Goal: Transaction & Acquisition: Purchase product/service

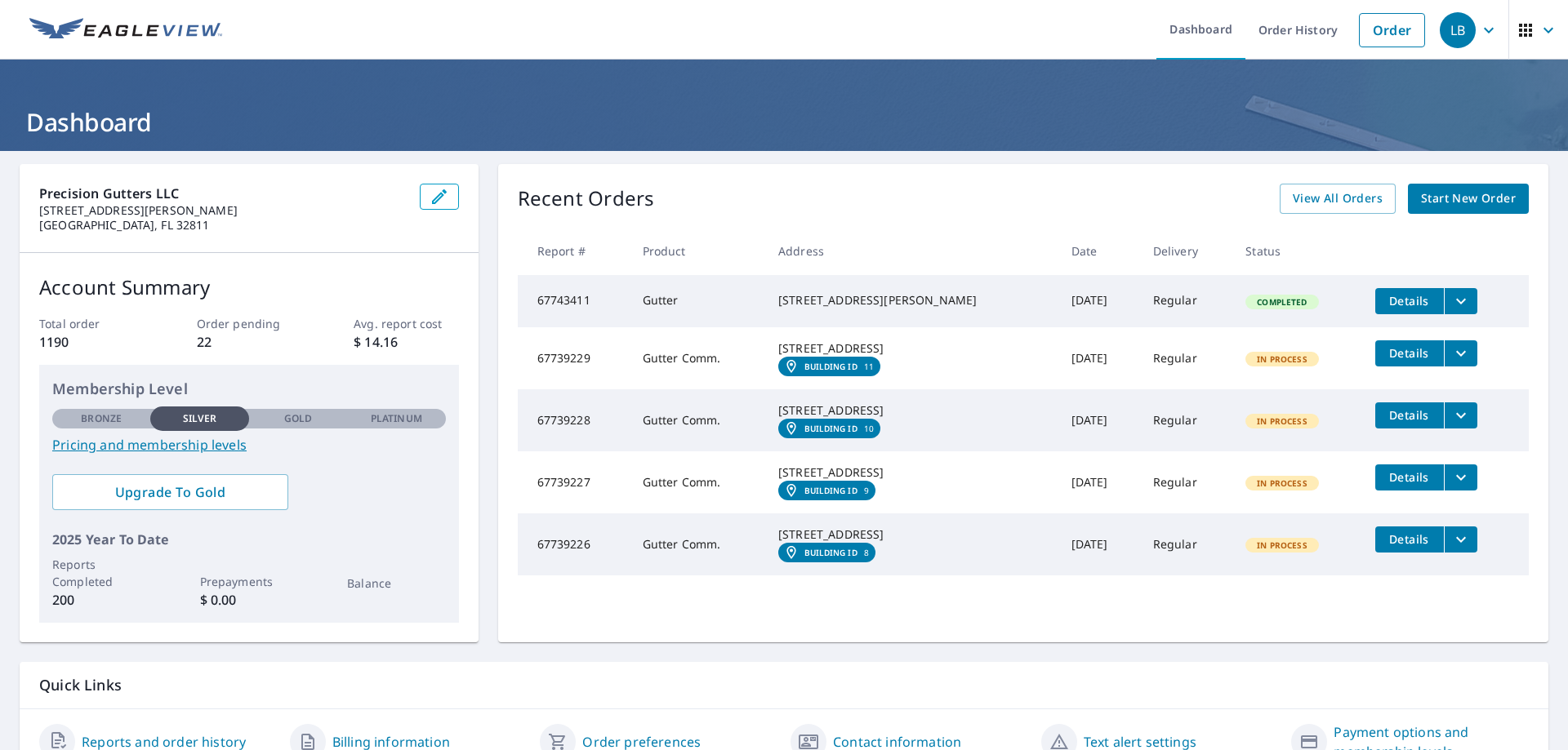
click at [1474, 193] on span "Start New Order" at bounding box center [1468, 198] width 95 height 20
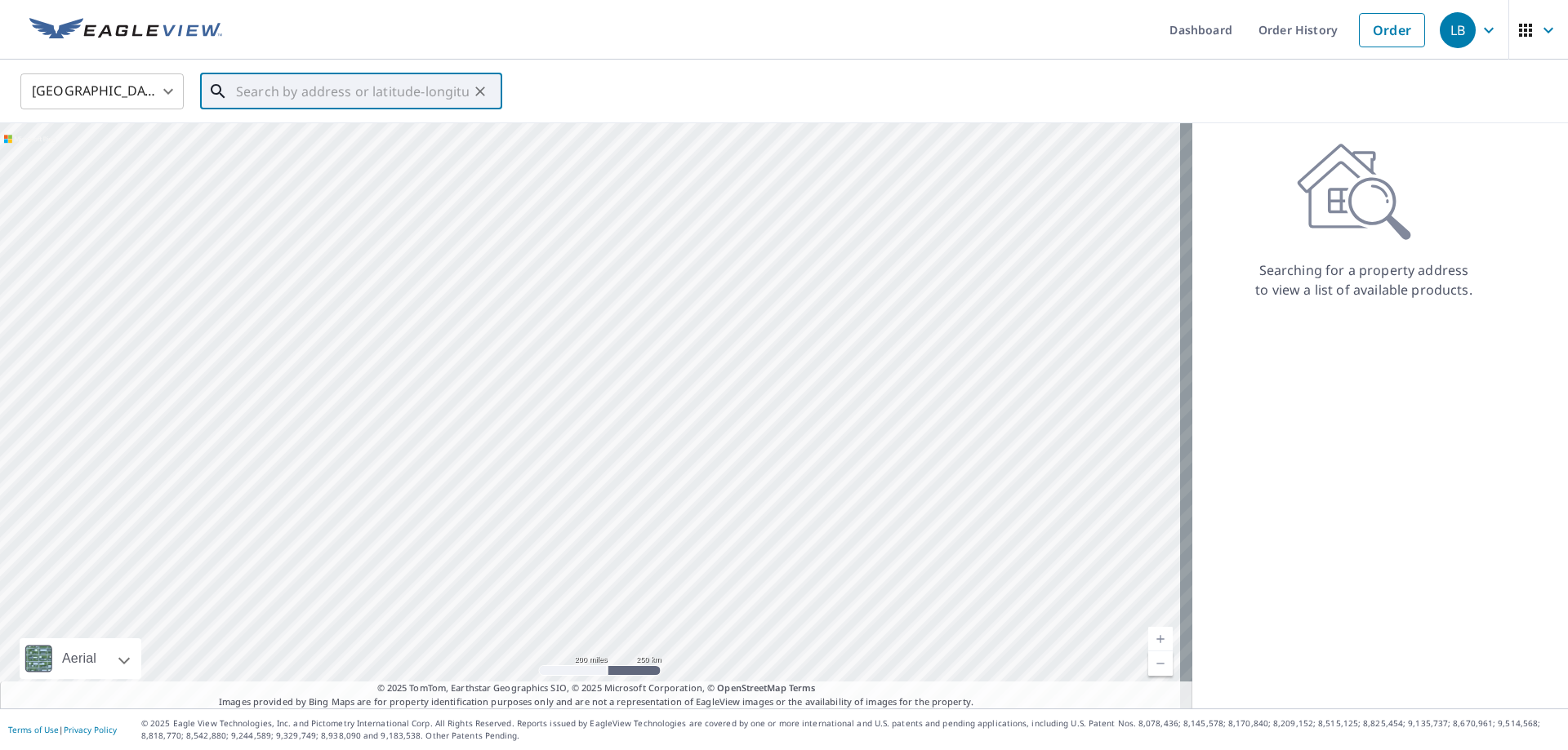
click at [282, 89] on input "text" at bounding box center [352, 91] width 232 height 46
click at [268, 133] on span "[STREET_ADDRESS]" at bounding box center [360, 138] width 257 height 20
type input "[STREET_ADDRESS]"
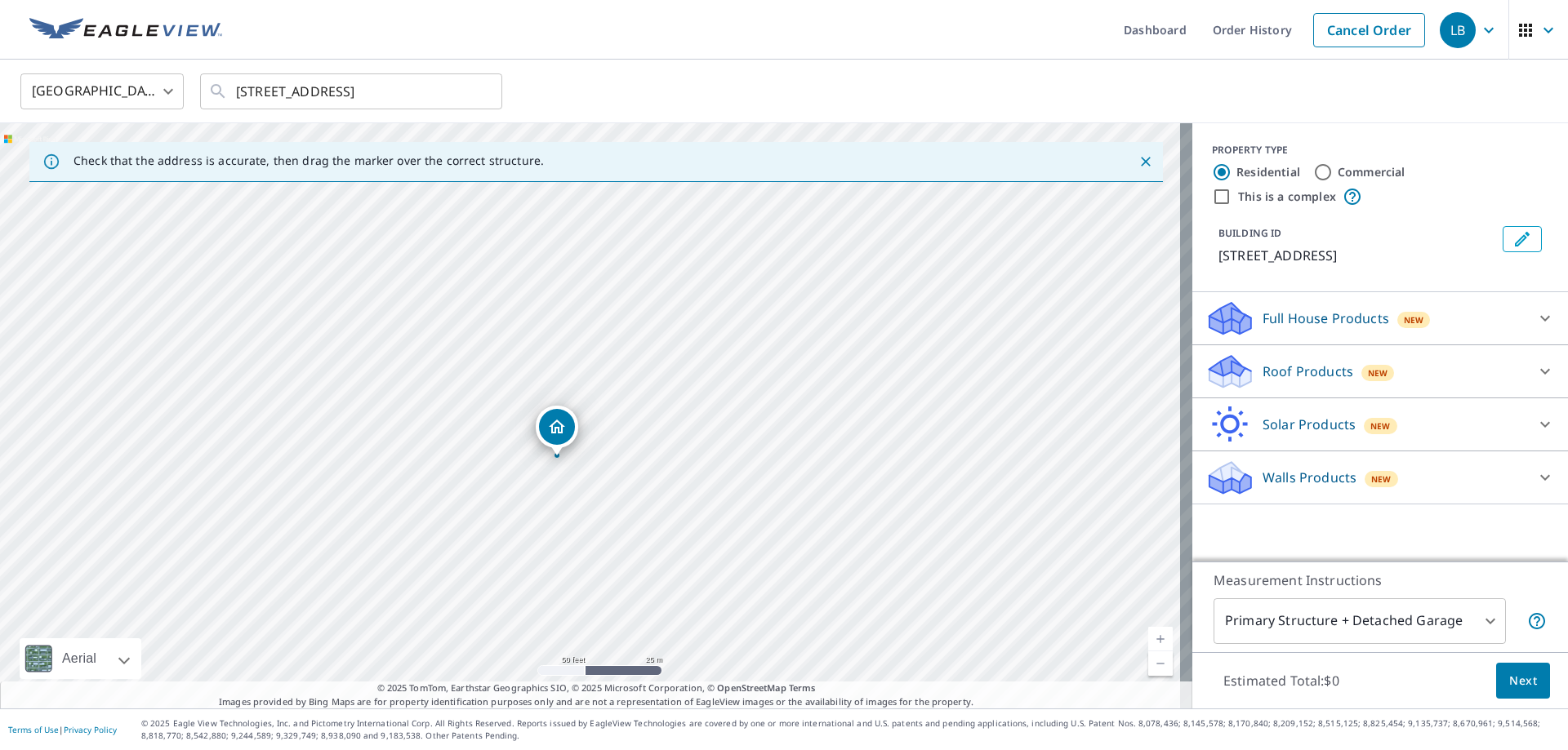
click at [1368, 372] on span "New" at bounding box center [1377, 372] width 20 height 13
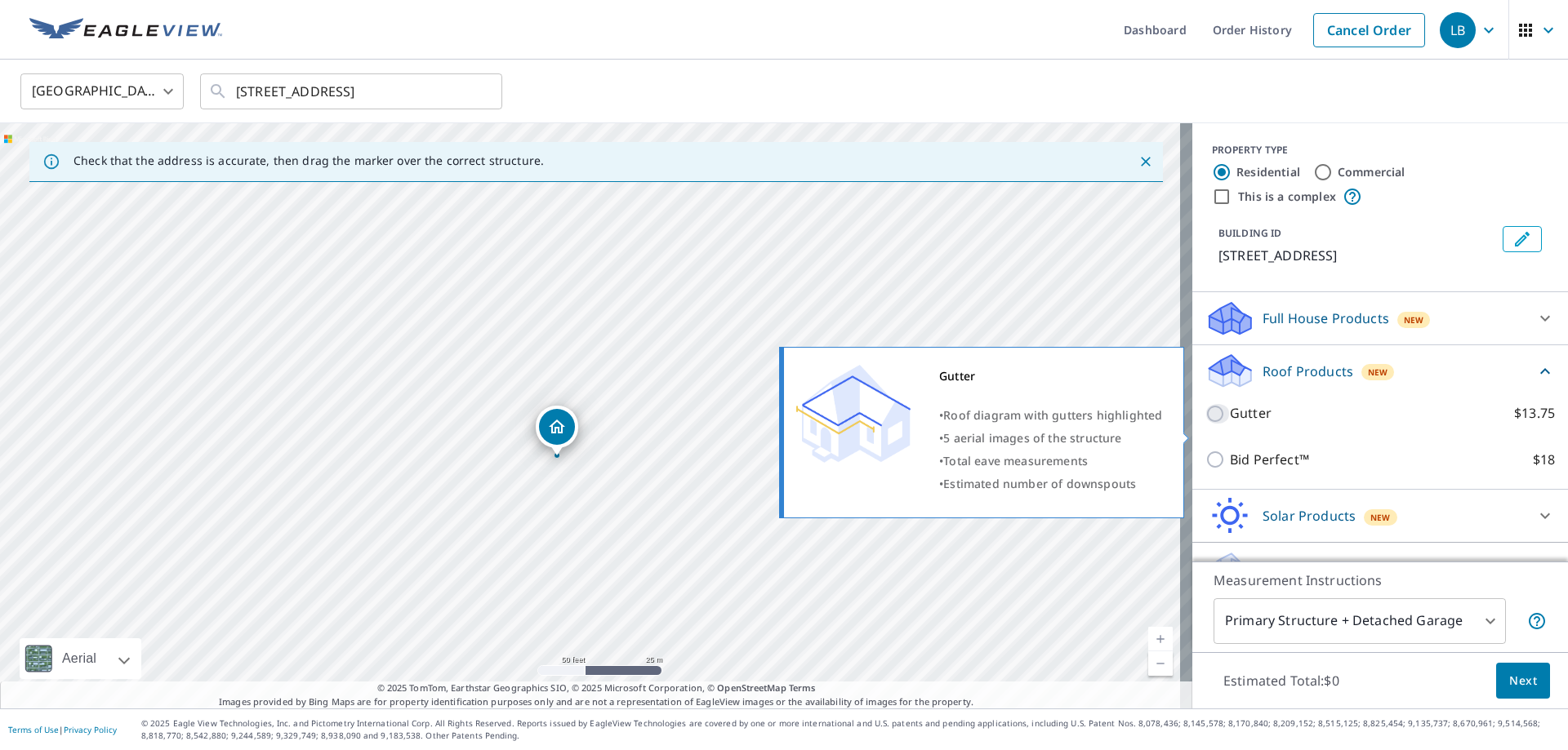
click at [1205, 424] on input "Gutter $13.75" at bounding box center [1217, 413] width 24 height 20
checkbox input "true"
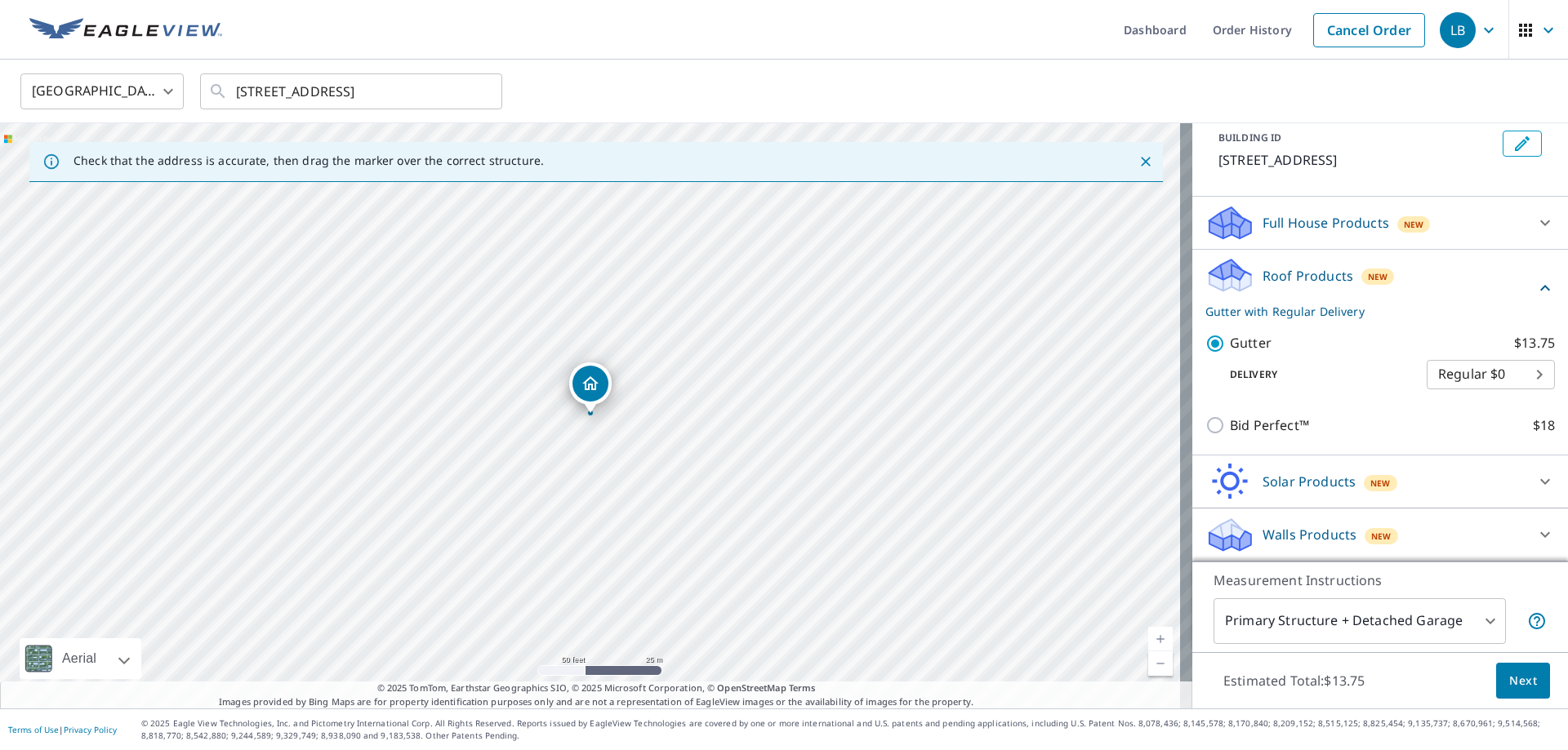
scroll to position [115, 0]
click at [1512, 683] on span "Next" at bounding box center [1523, 680] width 28 height 20
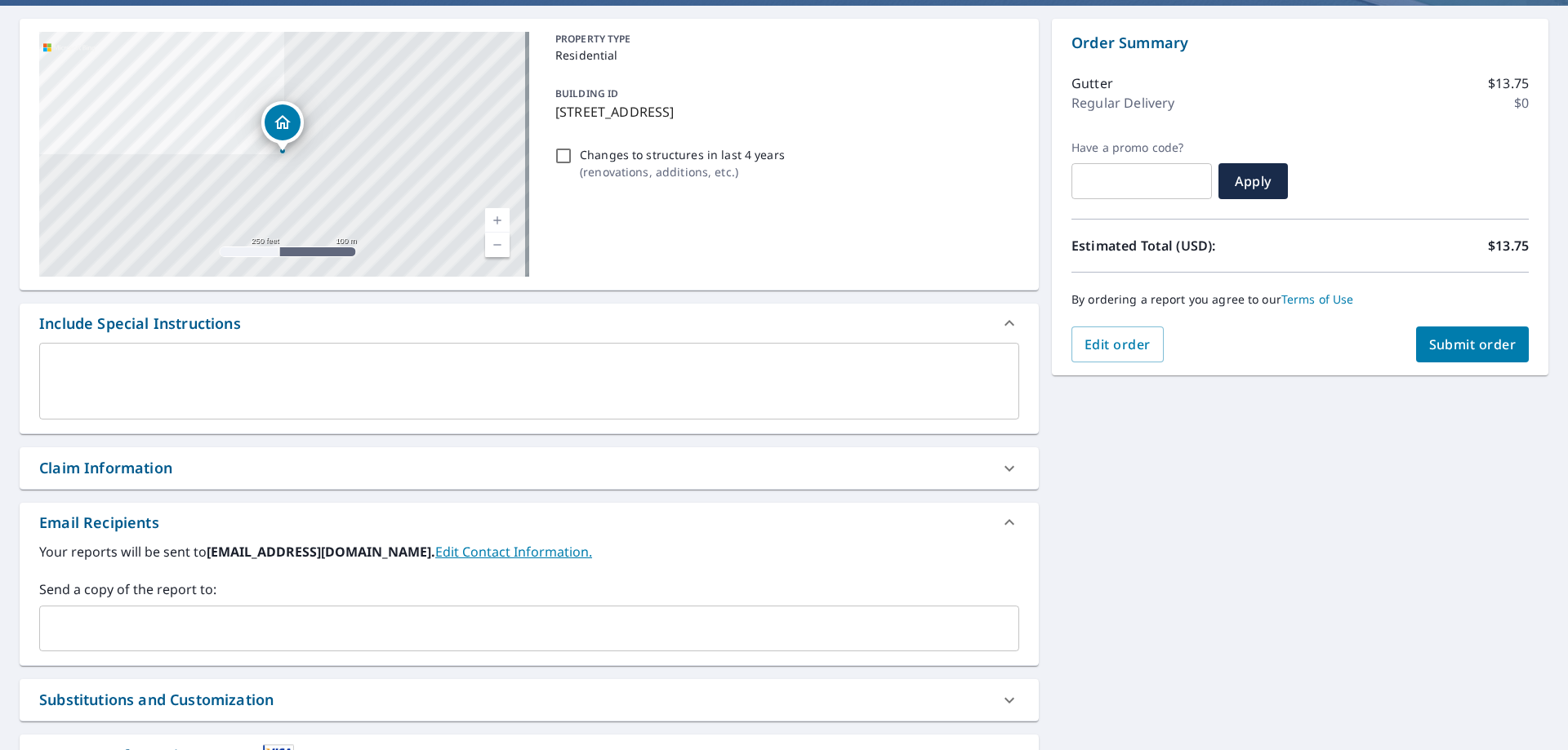
scroll to position [244, 0]
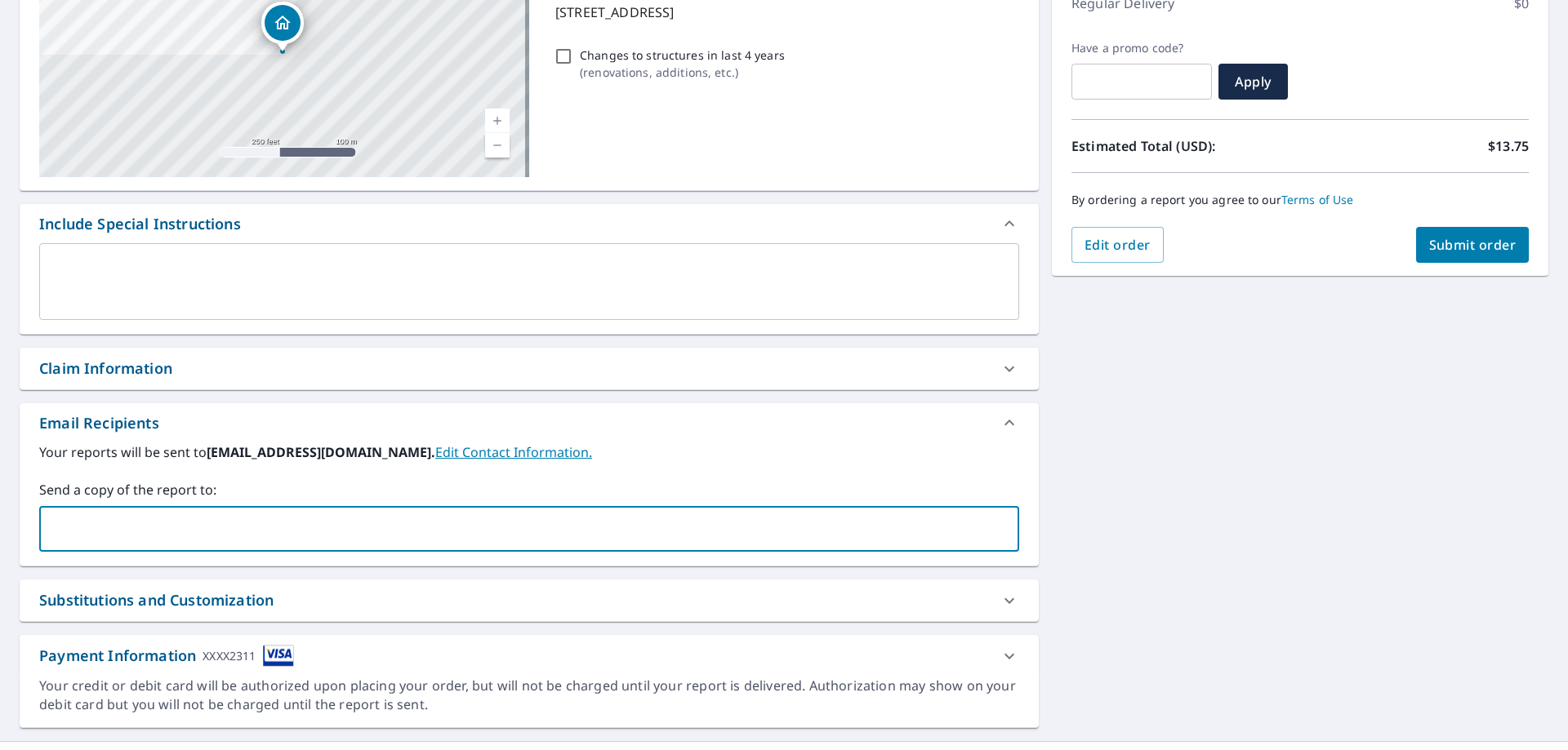
click at [153, 531] on input "text" at bounding box center [516, 529] width 941 height 31
type input "dens@precisionguttersfl.com"
click at [1465, 244] on span "Submit order" at bounding box center [1473, 244] width 87 height 18
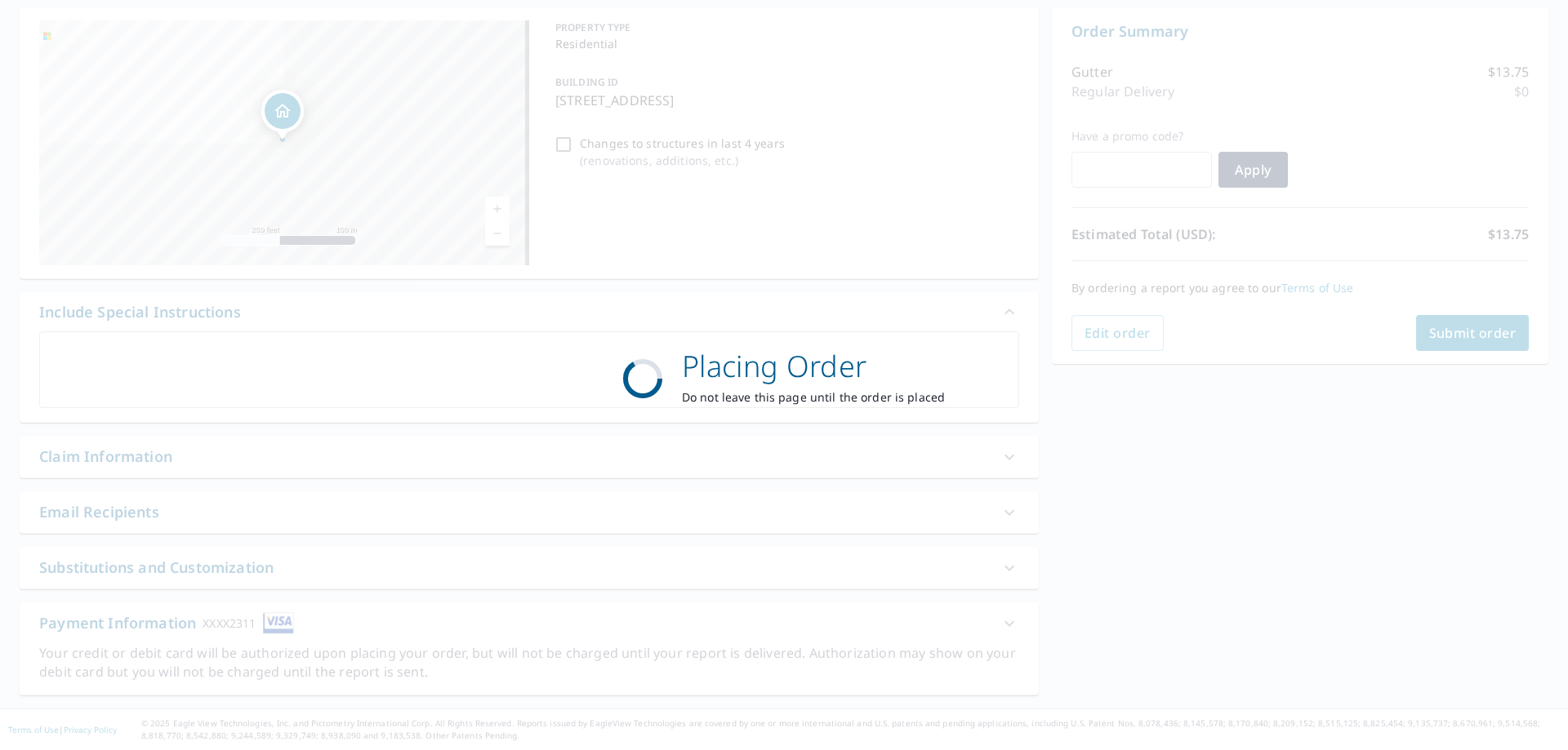
scroll to position [157, 0]
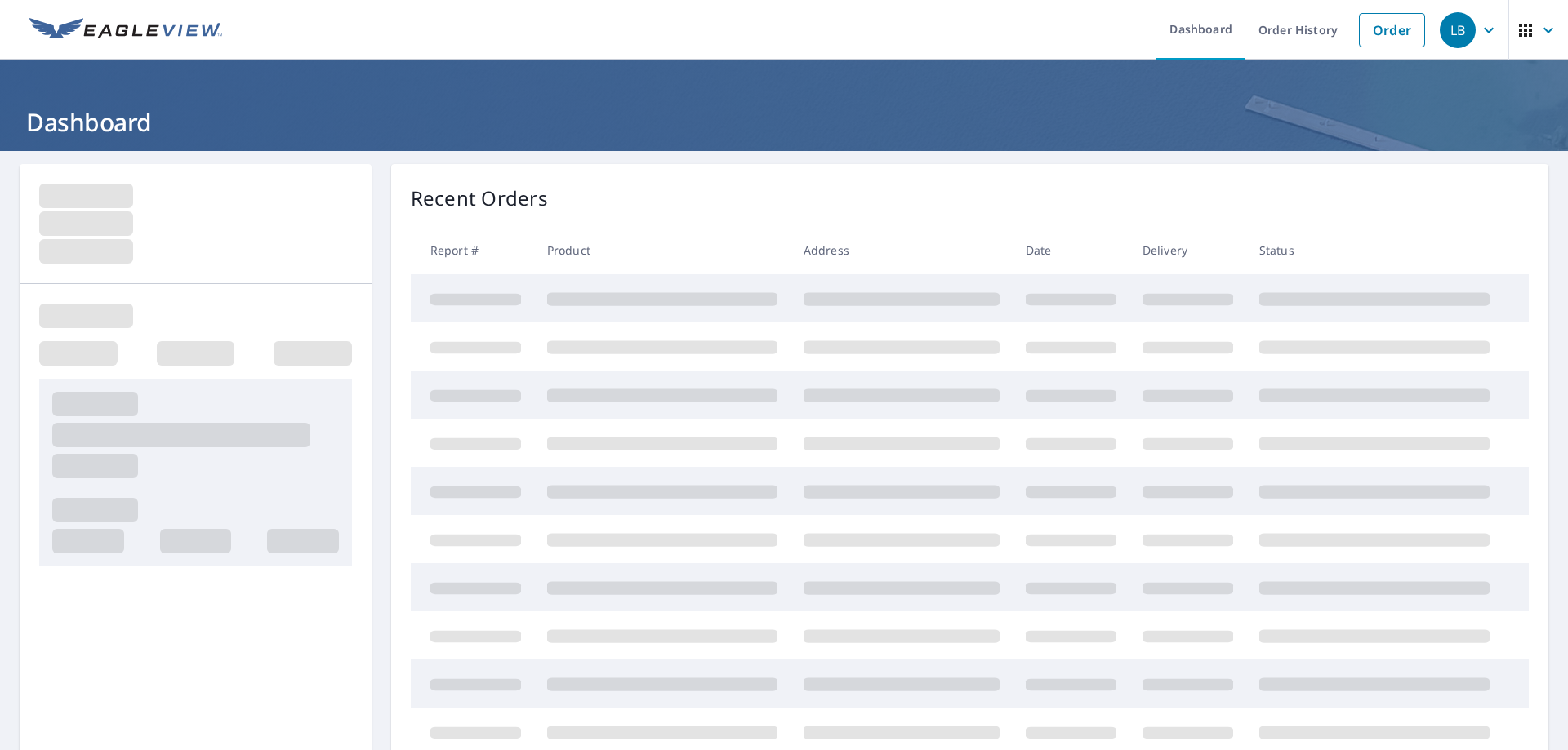
click at [1479, 29] on icon "button" at bounding box center [1489, 30] width 20 height 20
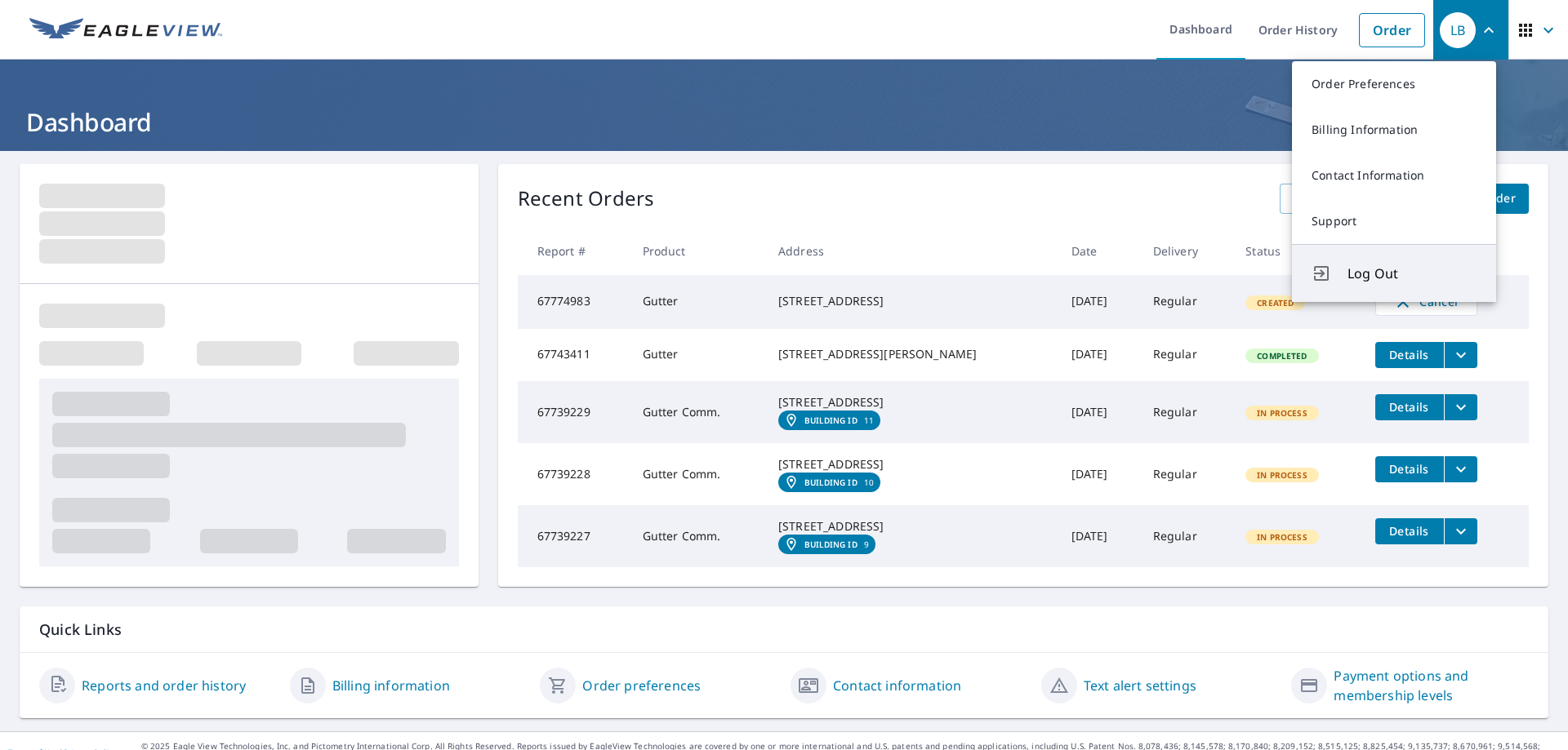
click at [1401, 279] on span "Log Out" at bounding box center [1412, 273] width 129 height 20
